Goal: Task Accomplishment & Management: Manage account settings

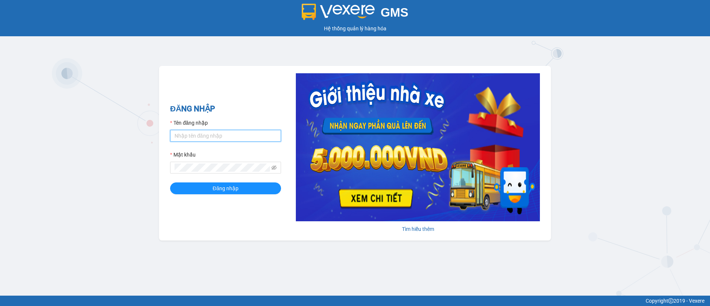
click at [189, 135] on input "Tên đăng nhập" at bounding box center [225, 136] width 111 height 12
type input "phuongthaobt.vxr"
click at [256, 186] on button "Đăng nhập" at bounding box center [225, 188] width 111 height 12
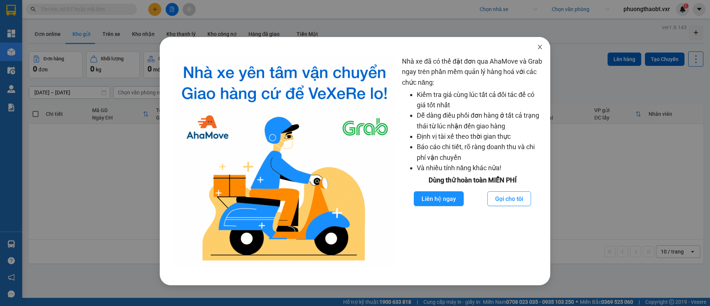
click at [544, 45] on span "Close" at bounding box center [540, 47] width 21 height 21
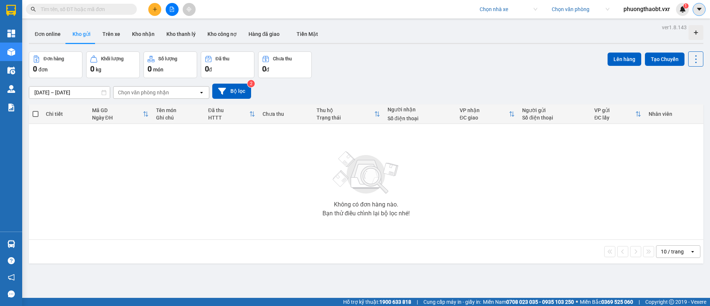
click at [698, 12] on icon "caret-down" at bounding box center [699, 9] width 7 height 7
click at [684, 24] on div "Cấu hình nhà xe" at bounding box center [679, 28] width 37 height 8
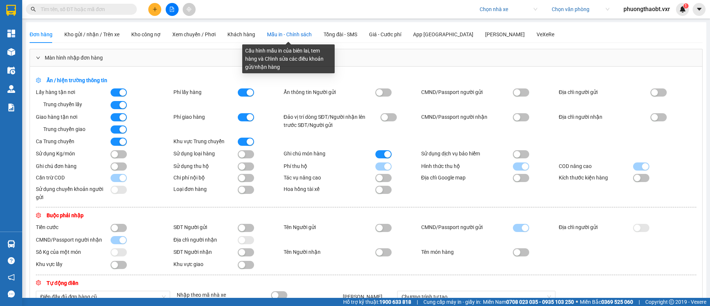
click at [284, 33] on span "Mẫu in - Chính sách" at bounding box center [289, 34] width 45 height 6
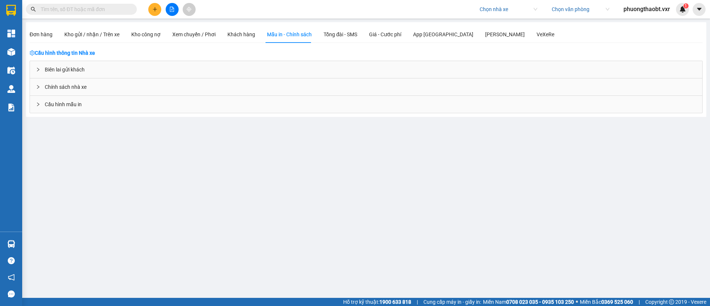
click at [70, 103] on span "Cấu hình mẫu in" at bounding box center [63, 104] width 37 height 8
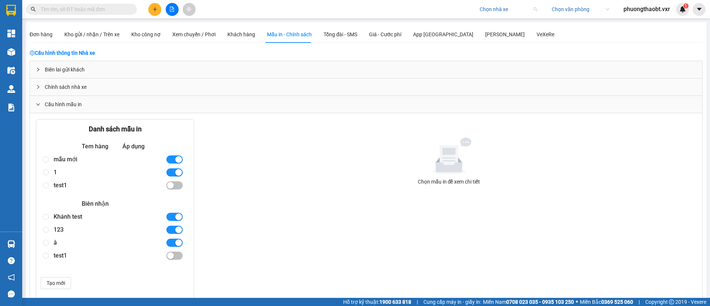
click at [488, 11] on input "search" at bounding box center [506, 9] width 53 height 11
type input "[PERSON_NAME]"
click at [497, 24] on div "Công ty cổ phần Vận Tải Võ Minh" at bounding box center [516, 24] width 76 height 8
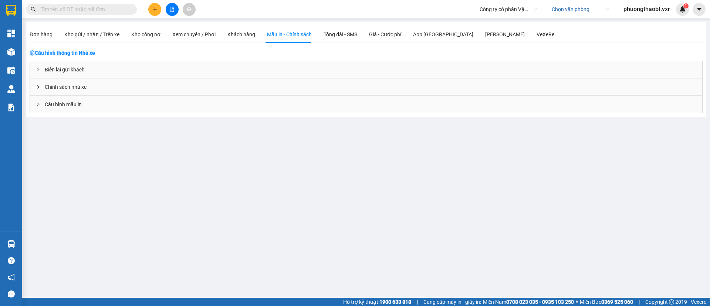
click at [35, 106] on div "Cấu hình mẫu in" at bounding box center [366, 104] width 673 height 17
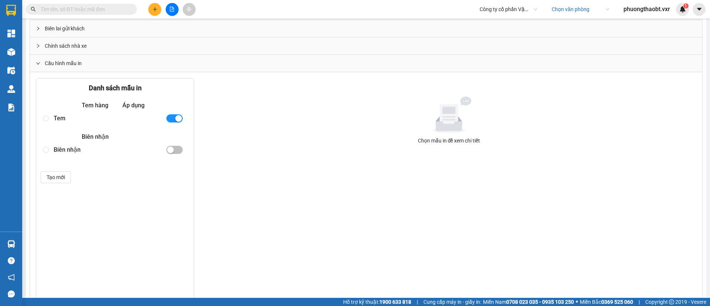
scroll to position [40, 0]
click at [57, 116] on div "Tem" at bounding box center [107, 119] width 106 height 13
radio input "true"
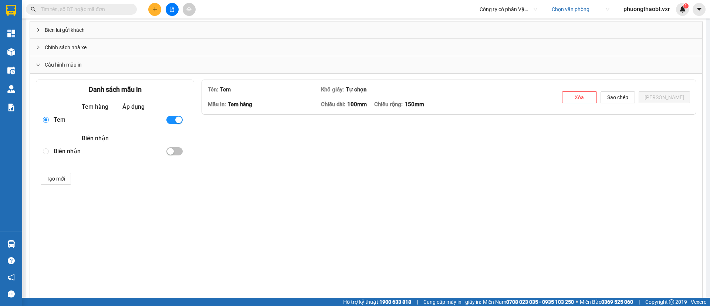
type textarea "<lorem ipsum="dolors-ametcons: adipisci; elits: 552.352%; doeius: 31.8098te; in…"
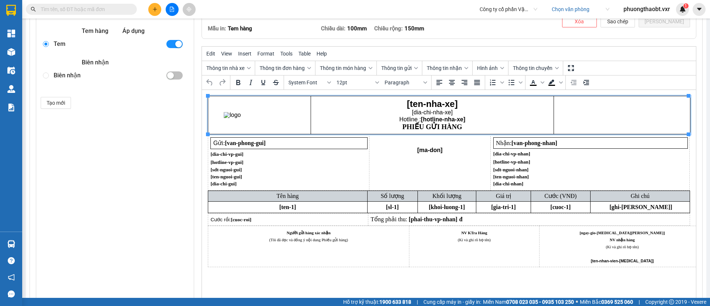
scroll to position [116, 0]
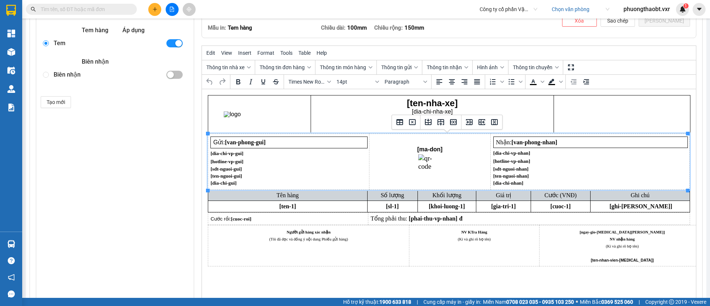
click at [454, 162] on span "Rich Text Area. Press ALT-0 for help." at bounding box center [430, 165] width 117 height 23
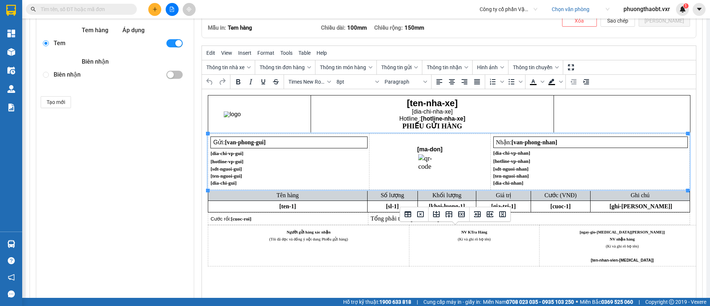
click at [485, 240] on span "(Kí và ghi rõ họ tên)" at bounding box center [474, 239] width 33 height 4
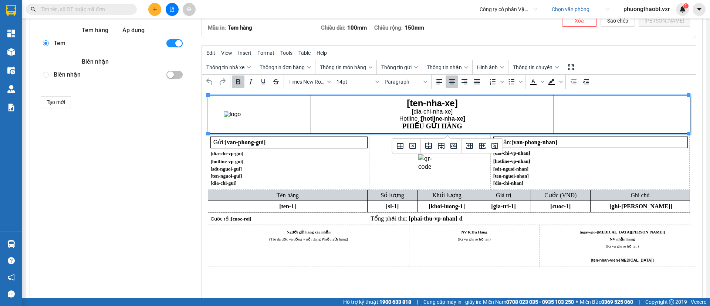
click at [360, 132] on td "[ten-nha-xe] [dia-chi-nha-xe] Hotline : [hotline-nha-xe] PHIẾU GỬI HÀNG" at bounding box center [432, 114] width 243 height 38
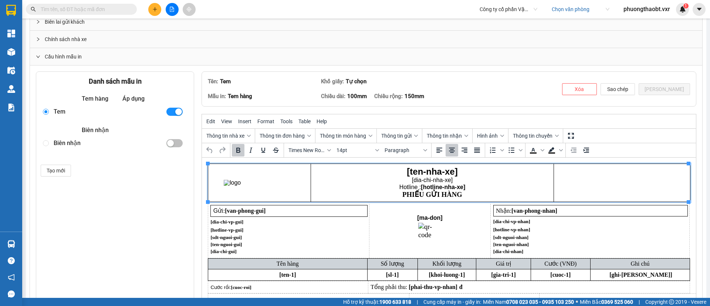
scroll to position [62, 0]
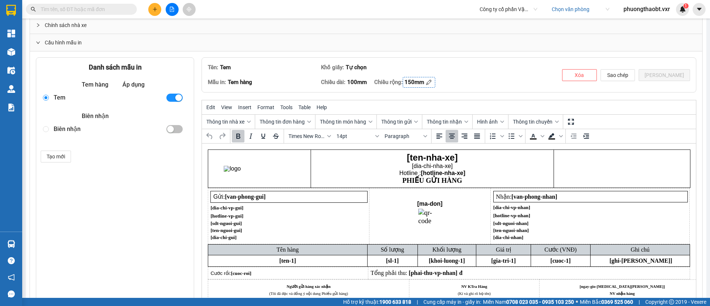
click at [420, 86] on div "150mm" at bounding box center [415, 82] width 20 height 9
click at [414, 83] on input "150mm" at bounding box center [424, 82] width 38 height 8
click at [415, 82] on input "150mm" at bounding box center [424, 82] width 38 height 8
click at [419, 82] on input "150mm" at bounding box center [424, 82] width 38 height 8
click at [416, 82] on input "150mm" at bounding box center [424, 82] width 38 height 8
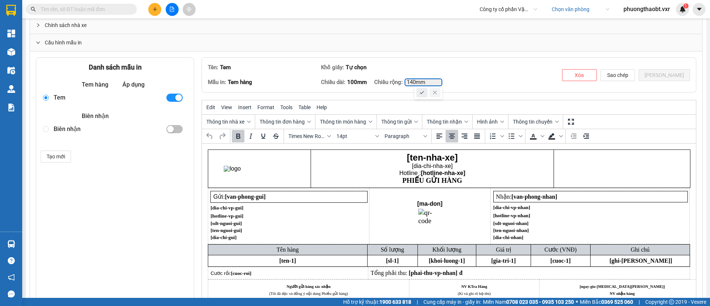
type input "140mm"
click at [426, 94] on div at bounding box center [422, 92] width 11 height 9
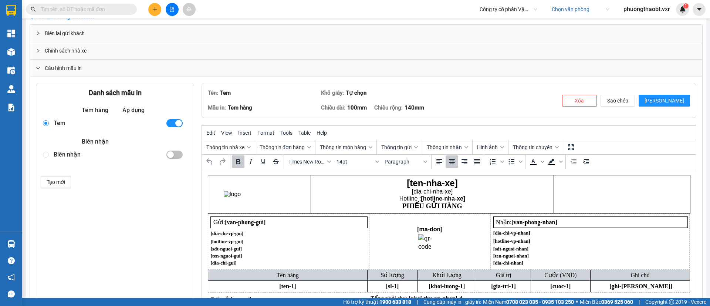
scroll to position [31, 0]
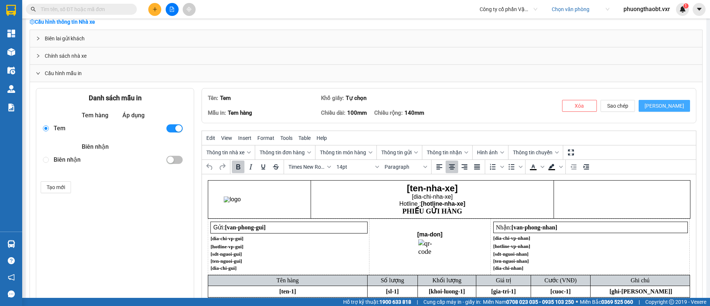
click at [667, 104] on span "[PERSON_NAME]" at bounding box center [665, 106] width 40 height 8
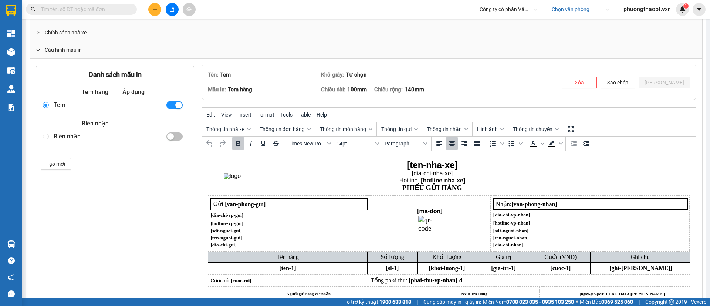
scroll to position [0, 0]
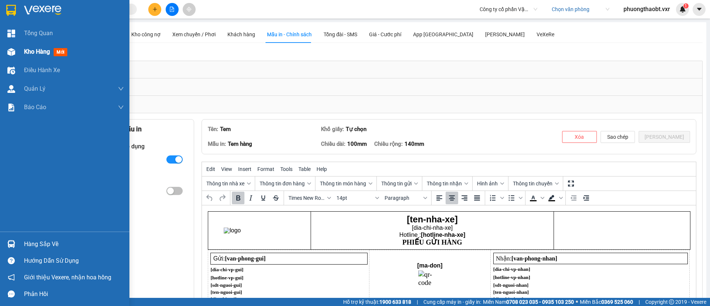
click at [8, 49] on img at bounding box center [11, 52] width 8 height 8
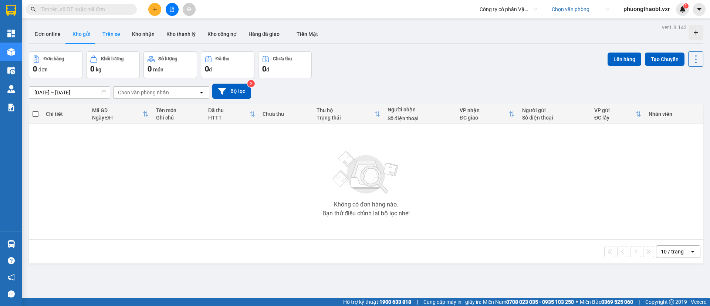
click at [110, 28] on button "Trên xe" at bounding box center [112, 34] width 30 height 18
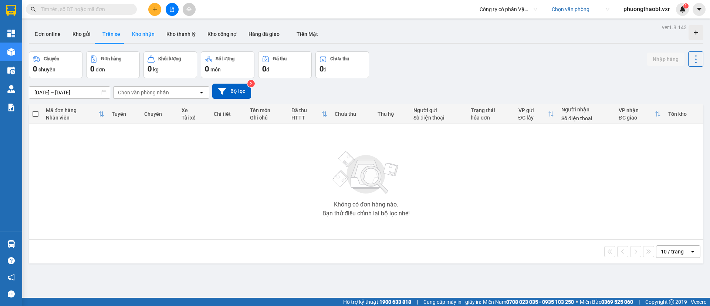
click at [146, 29] on button "Kho nhận" at bounding box center [143, 34] width 34 height 18
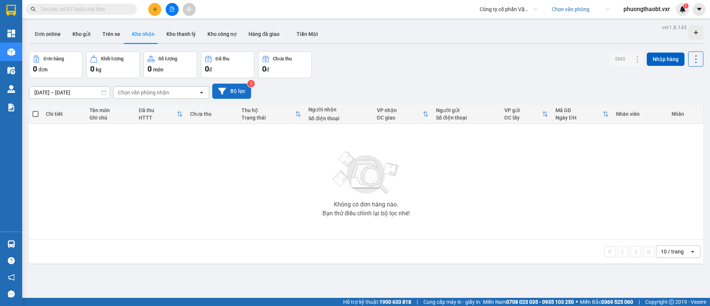
click at [235, 89] on button "Bộ lọc" at bounding box center [231, 91] width 39 height 15
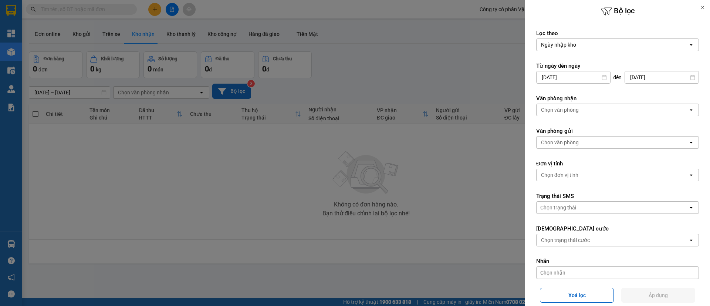
click at [235, 89] on div at bounding box center [355, 153] width 710 height 306
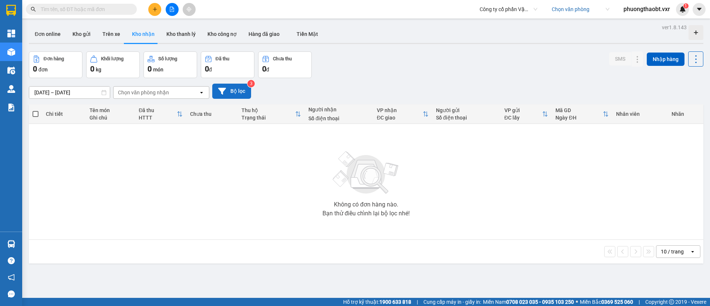
click at [235, 89] on button "Bộ lọc" at bounding box center [231, 91] width 39 height 15
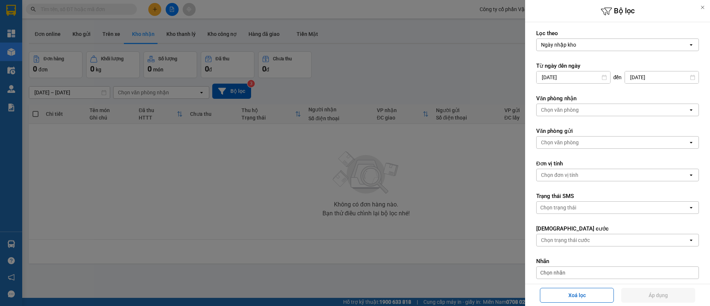
click at [701, 4] on div at bounding box center [703, 7] width 15 height 15
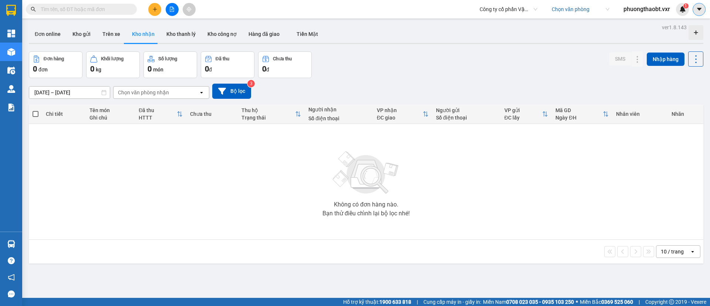
click at [696, 10] on icon "caret-down" at bounding box center [699, 9] width 7 height 7
click at [677, 29] on div "Cấu hình nhà xe" at bounding box center [679, 28] width 37 height 8
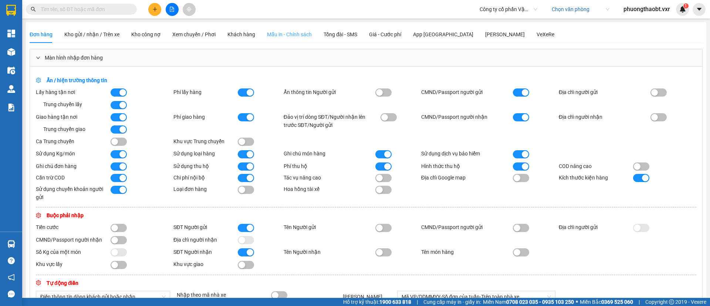
click at [292, 38] on div "Mẫu in - Chính sách" at bounding box center [289, 34] width 45 height 17
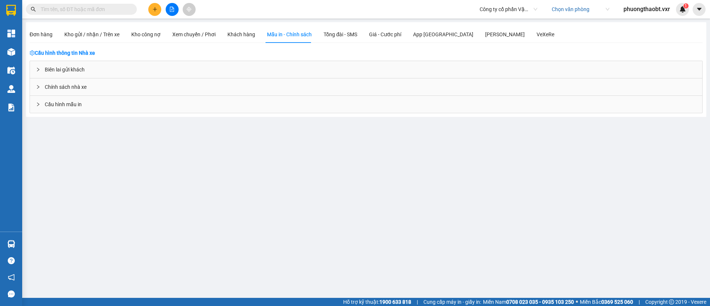
click at [61, 99] on div "Cấu hình mẫu in" at bounding box center [366, 104] width 673 height 17
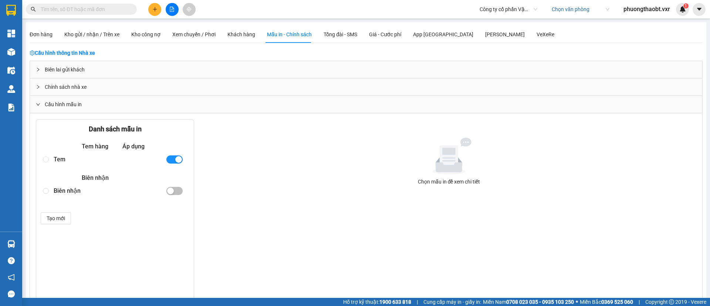
click at [57, 159] on div "Tem" at bounding box center [107, 159] width 106 height 13
radio input "true"
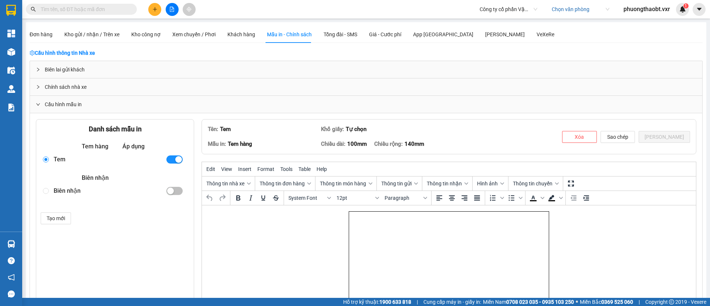
scroll to position [160, 0]
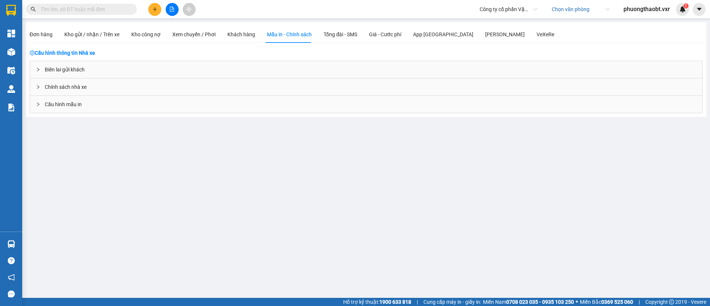
click at [81, 67] on div "Biên lai gửi khách" at bounding box center [366, 69] width 673 height 17
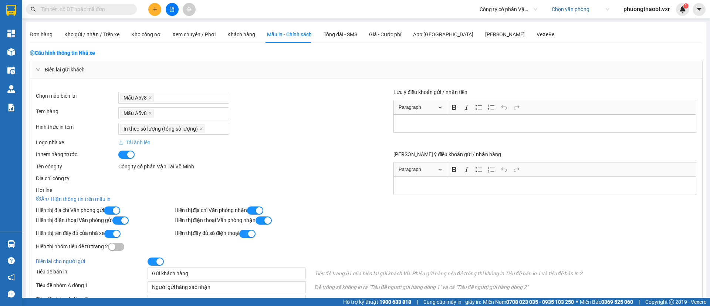
scroll to position [287, 0]
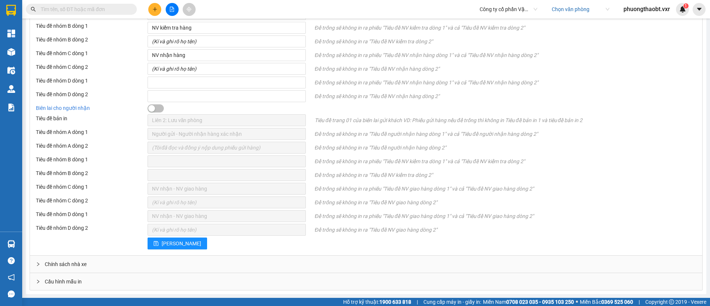
click at [70, 279] on span "Cấu hình mẫu in" at bounding box center [63, 282] width 37 height 8
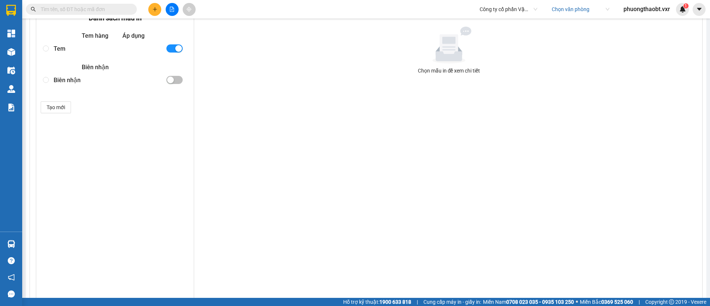
scroll to position [575, 0]
click at [63, 51] on div "Tem" at bounding box center [107, 48] width 106 height 13
radio input "true"
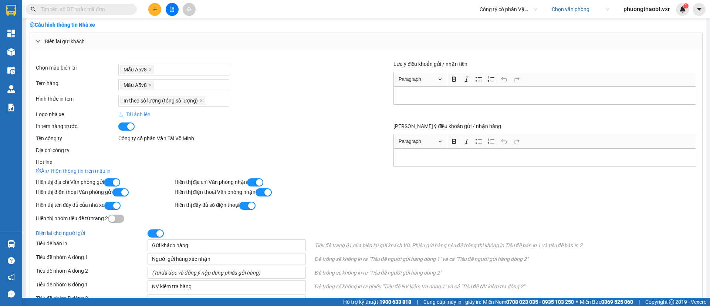
scroll to position [24, 0]
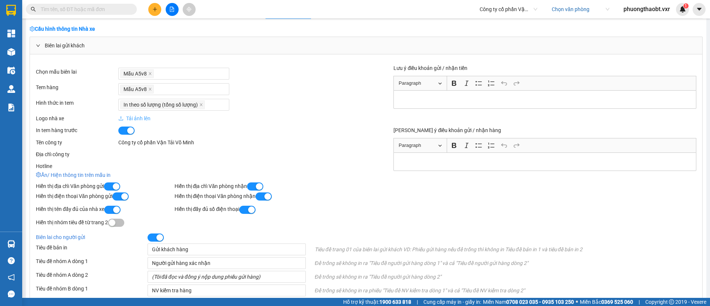
click at [516, 8] on span "Công ty cổ phần Vận Tải Võ Minh" at bounding box center [509, 9] width 58 height 11
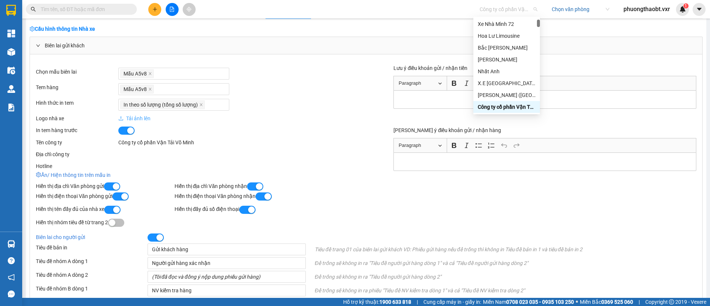
click at [518, 106] on div "Công ty cổ phần Vận Tải Võ Minh" at bounding box center [507, 107] width 58 height 8
